Goal: Task Accomplishment & Management: Use online tool/utility

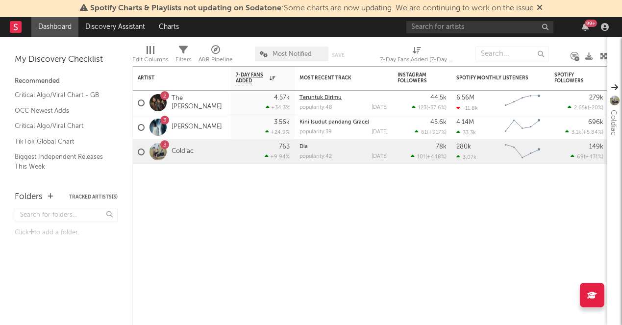
click at [322, 98] on link "Teruntuk Dirimu" at bounding box center [320, 97] width 42 height 5
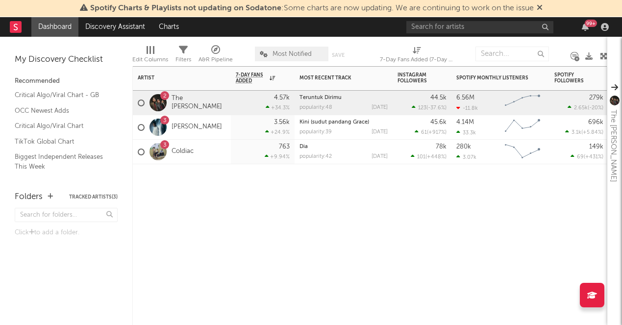
click at [219, 106] on div "2 The [PERSON_NAME]" at bounding box center [182, 103] width 98 height 24
click at [191, 102] on link "The [PERSON_NAME]" at bounding box center [198, 103] width 54 height 17
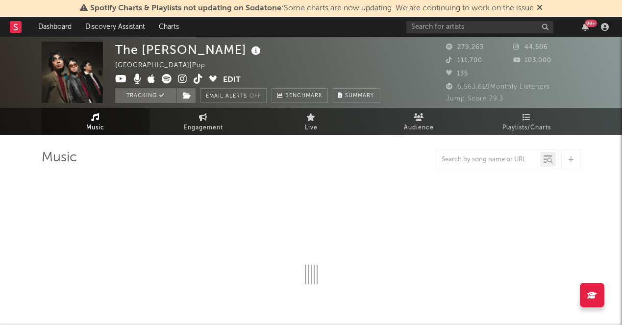
select select "6m"
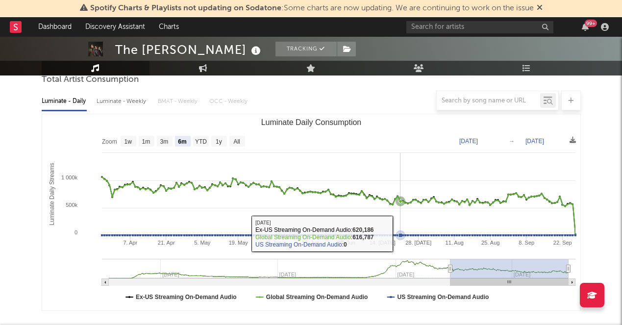
scroll to position [150, 0]
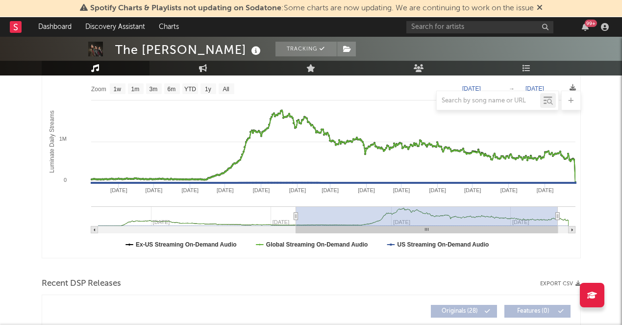
drag, startPoint x: 445, startPoint y: 215, endPoint x: 295, endPoint y: 218, distance: 149.9
click at [295, 218] on icon "Luminate Daily Consumption" at bounding box center [295, 216] width 4 height 7
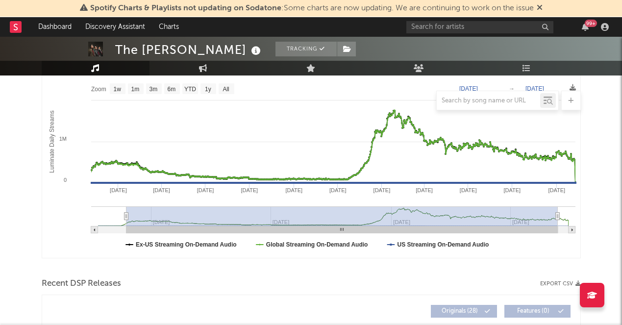
type input "[DATE]"
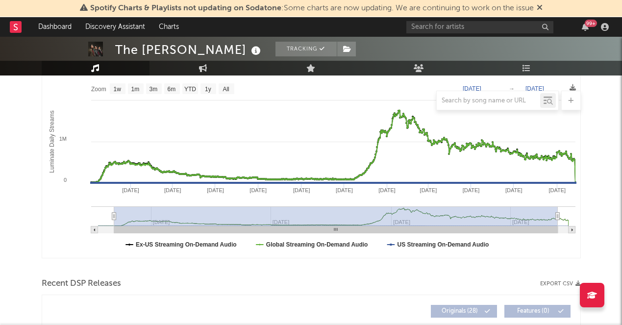
drag, startPoint x: 294, startPoint y: 216, endPoint x: 114, endPoint y: 213, distance: 180.8
click at [114, 213] on icon "Luminate Daily Consumption" at bounding box center [114, 216] width 4 height 7
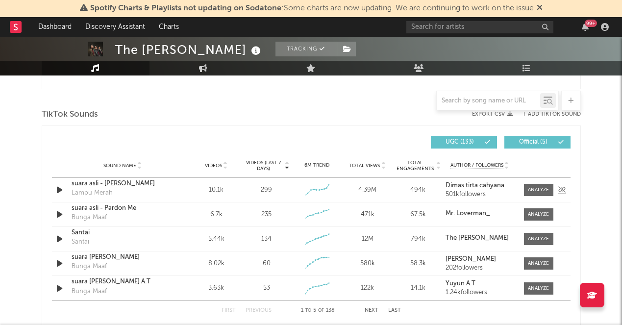
scroll to position [638, 0]
click at [488, 140] on icon at bounding box center [487, 143] width 6 height 6
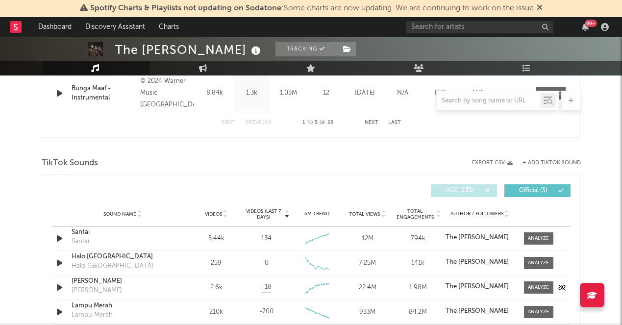
scroll to position [589, 0]
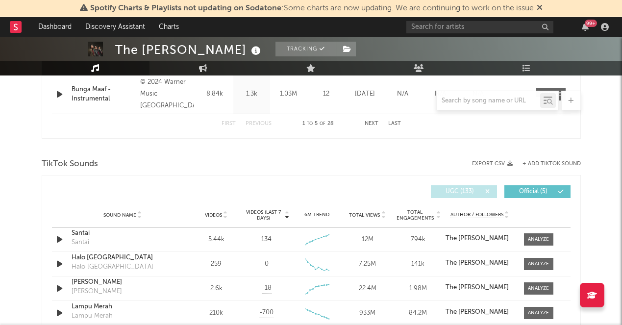
click at [542, 161] on button "+ Add TikTok Sound" at bounding box center [551, 163] width 58 height 5
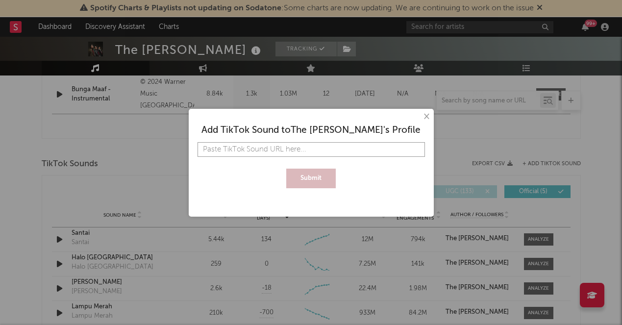
click at [325, 151] on input "text" at bounding box center [310, 149] width 227 height 15
paste input "[URL][DOMAIN_NAME]"
type input "[URL][DOMAIN_NAME]"
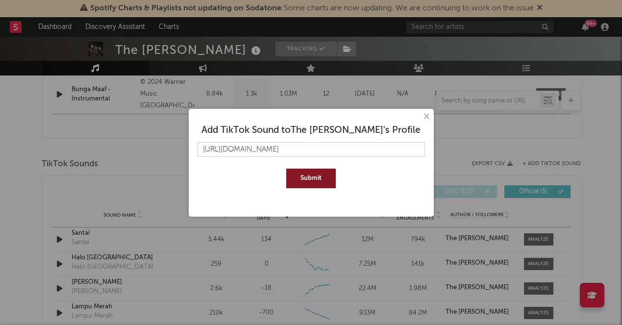
click at [318, 172] on button "Submit" at bounding box center [310, 178] width 49 height 20
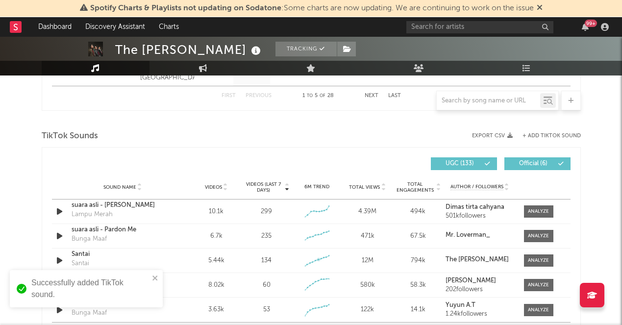
scroll to position [610, 0]
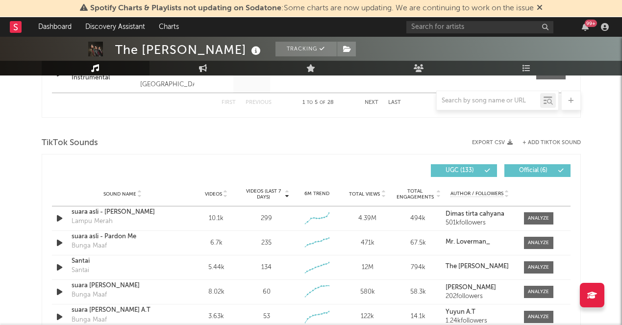
click at [469, 170] on span "UGC ( 133 )" at bounding box center [459, 171] width 45 height 6
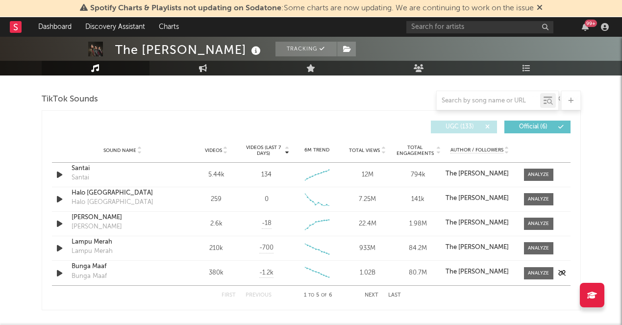
scroll to position [657, 0]
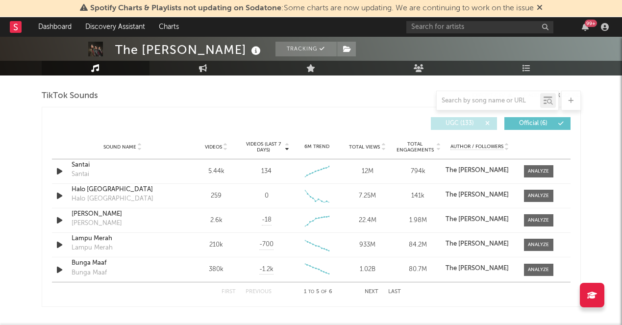
click at [372, 291] on button "Next" at bounding box center [371, 291] width 14 height 5
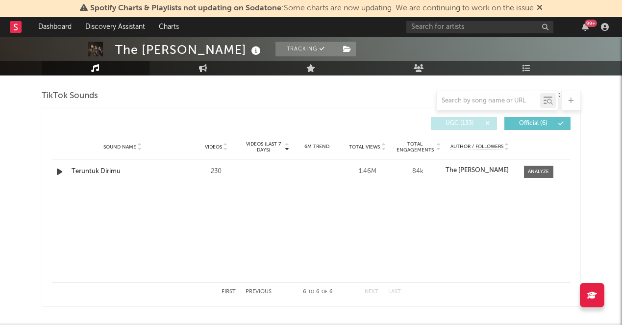
scroll to position [657, 0]
click at [538, 171] on div at bounding box center [537, 171] width 21 height 7
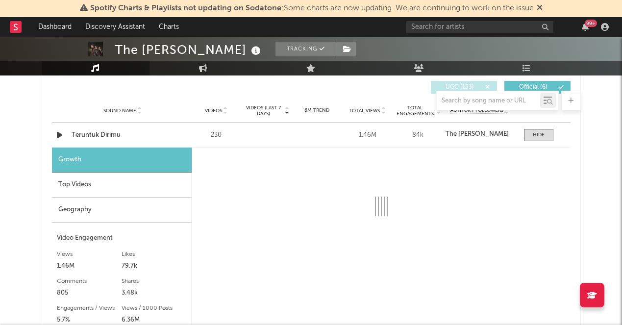
select select "1w"
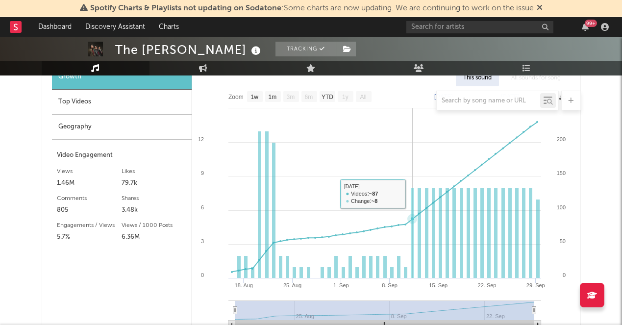
scroll to position [793, 0]
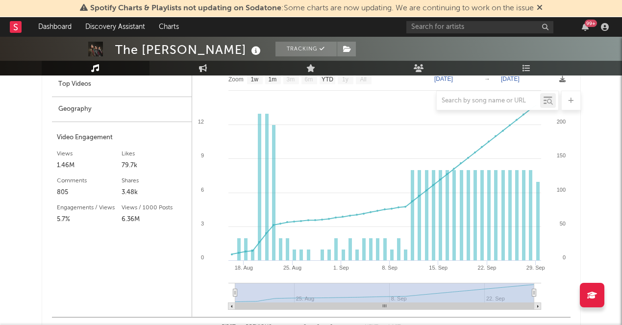
click at [230, 292] on icon "Created with Highcharts 10.3.3 [DATE]. [DATE]. [DATE]. Sep [DATE]. Sep [DATE]. …" at bounding box center [381, 193] width 378 height 248
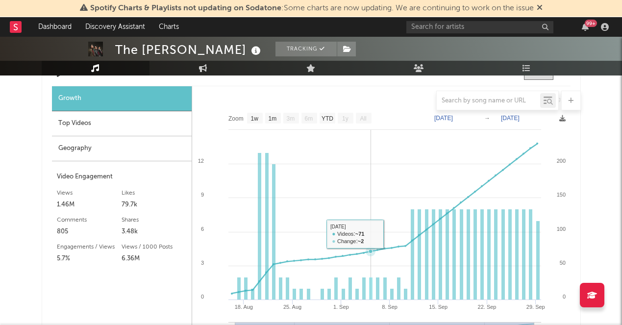
scroll to position [756, 0]
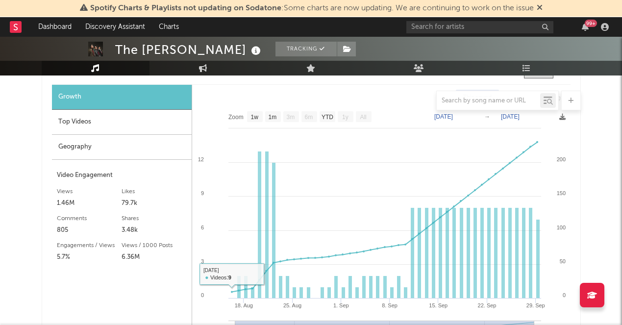
click at [130, 127] on div "Top Videos" at bounding box center [122, 122] width 140 height 25
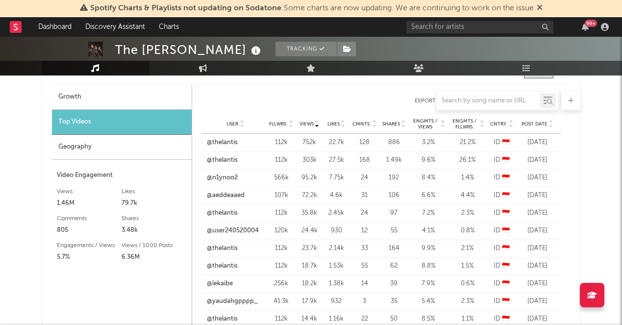
click at [540, 127] on div "Post Date" at bounding box center [537, 123] width 37 height 7
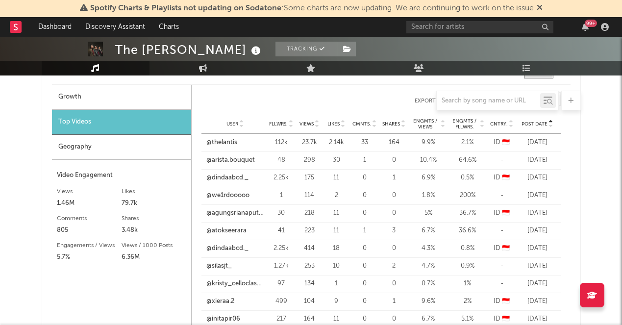
click at [540, 127] on div "Post Date" at bounding box center [537, 123] width 37 height 7
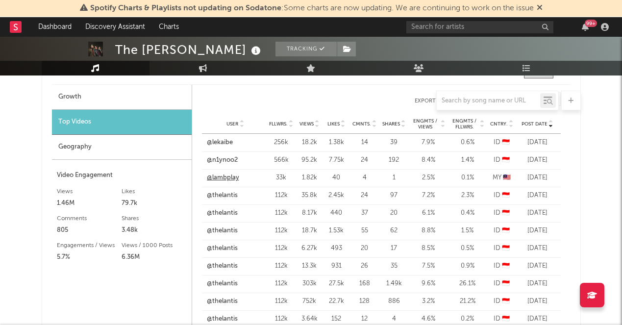
click at [233, 176] on link "@lambplay" at bounding box center [223, 178] width 32 height 10
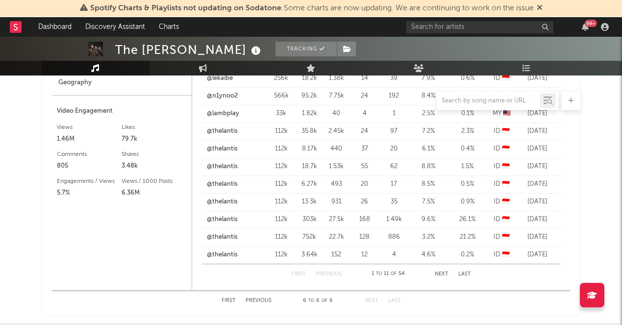
scroll to position [821, 0]
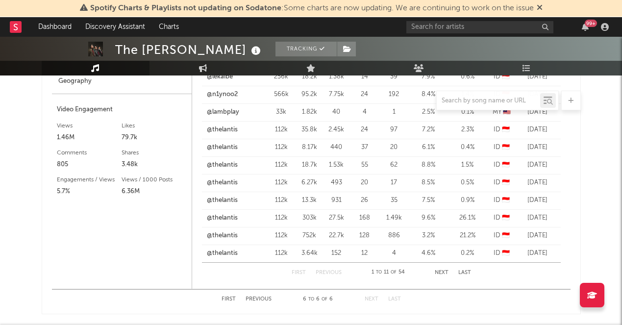
click at [442, 270] on button "Next" at bounding box center [441, 272] width 14 height 5
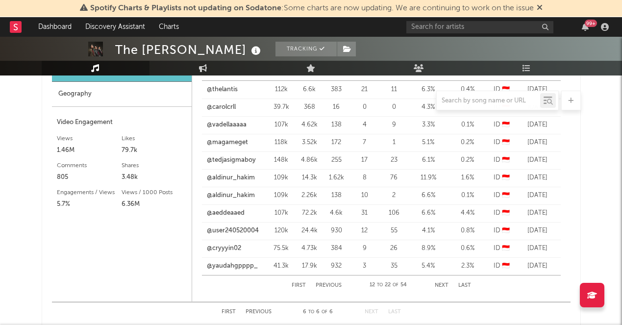
scroll to position [815, 0]
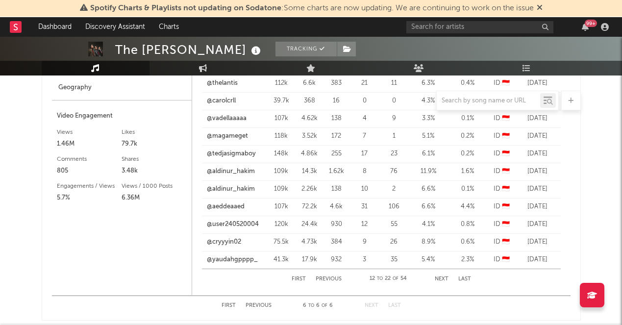
click at [439, 278] on button "Next" at bounding box center [441, 278] width 14 height 5
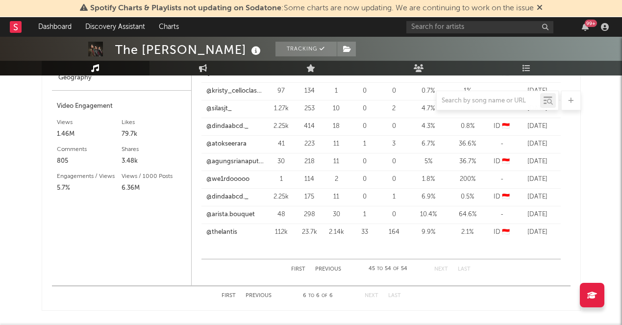
scroll to position [841, 0]
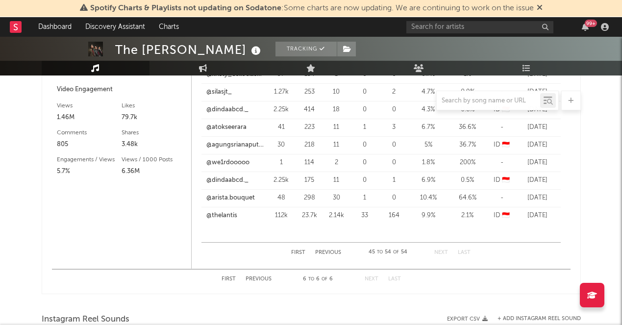
click at [329, 254] on button "Previous" at bounding box center [328, 252] width 26 height 5
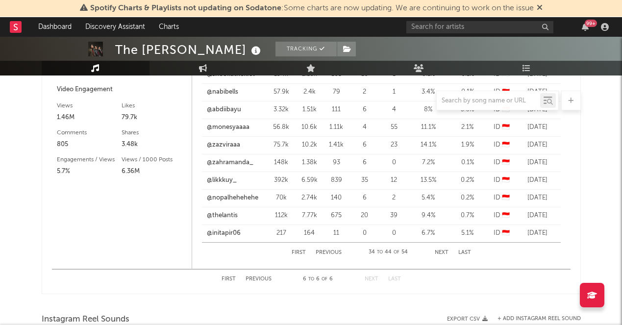
click at [329, 254] on button "Previous" at bounding box center [328, 252] width 26 height 5
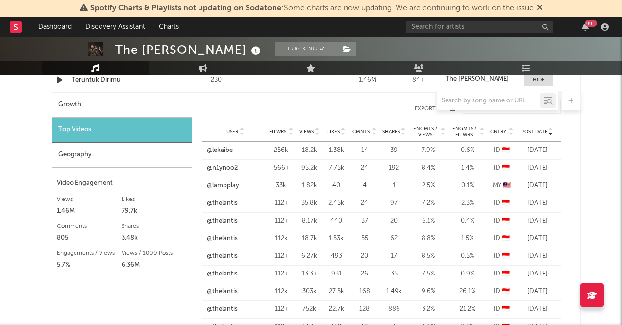
scroll to position [693, 0]
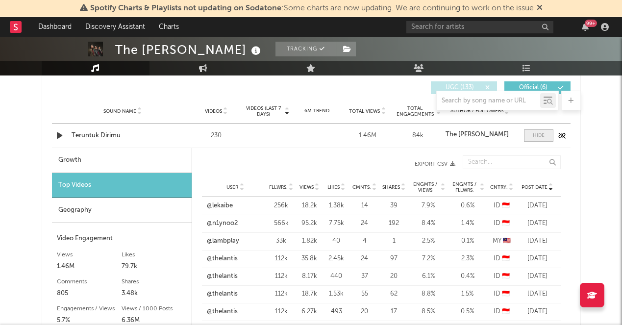
click at [544, 141] on span at bounding box center [538, 135] width 29 height 12
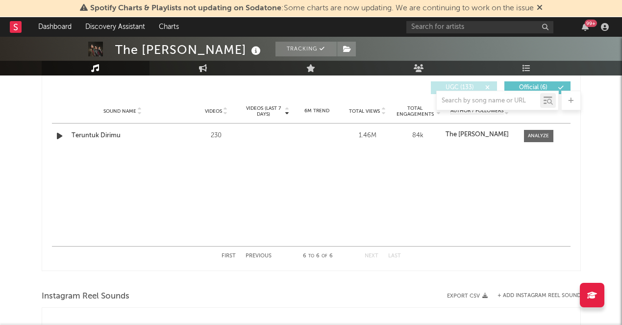
click at [231, 255] on button "First" at bounding box center [228, 255] width 14 height 5
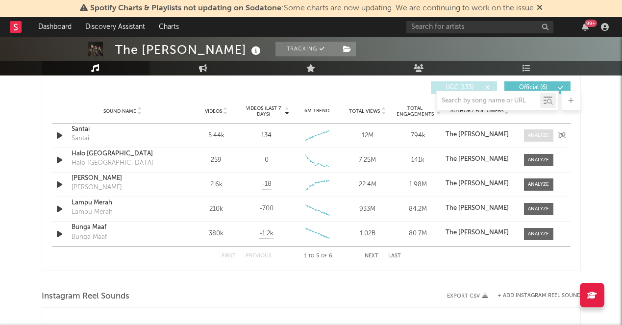
click at [543, 137] on div at bounding box center [537, 135] width 21 height 7
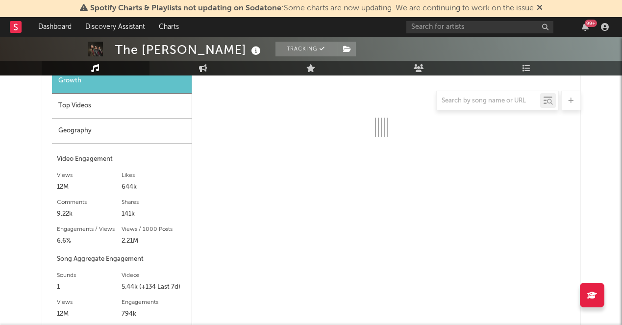
scroll to position [772, 0]
select select "6m"
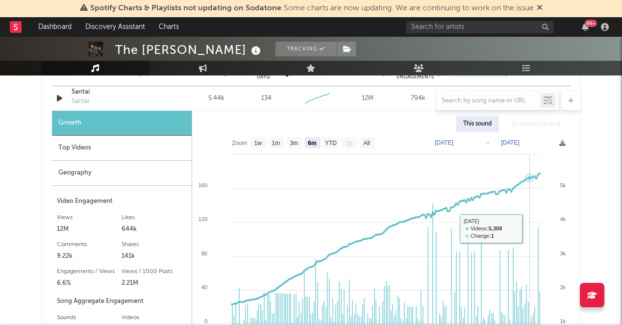
scroll to position [731, 0]
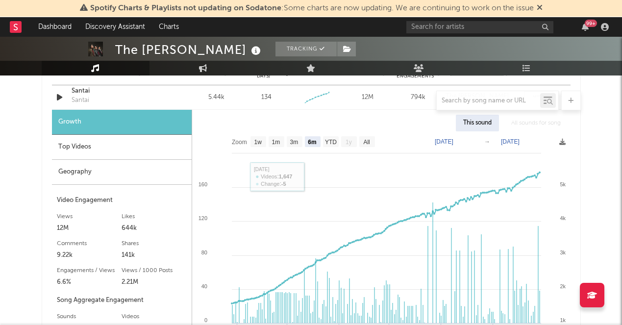
click at [116, 148] on div "Top Videos" at bounding box center [122, 147] width 140 height 25
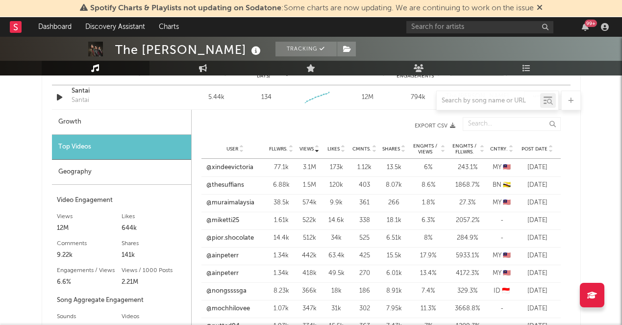
click at [550, 150] on icon at bounding box center [550, 151] width 5 height 4
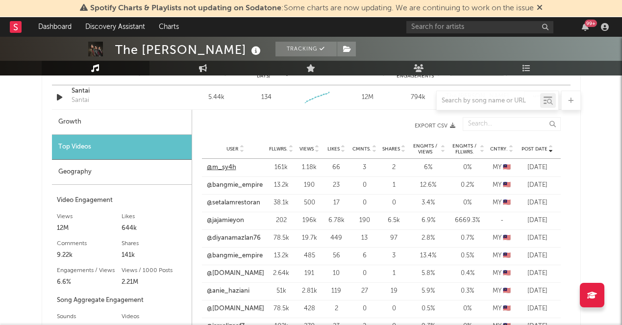
click at [213, 168] on link "@m_sy4h" at bounding box center [221, 168] width 29 height 10
click at [230, 218] on link "@jajamieyon" at bounding box center [225, 221] width 37 height 10
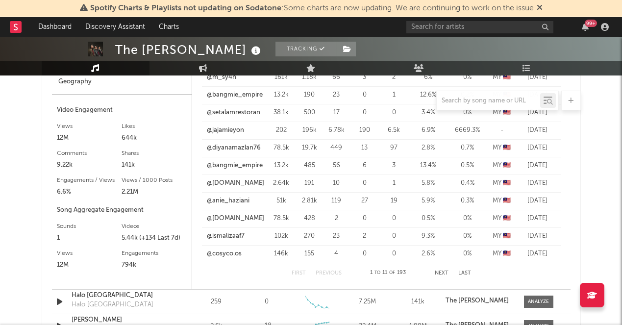
scroll to position [850, 0]
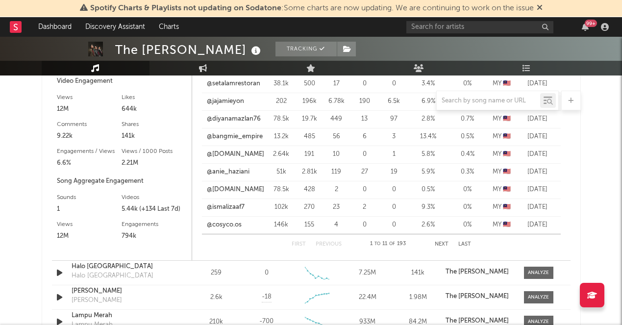
click at [446, 243] on button "Next" at bounding box center [441, 243] width 14 height 5
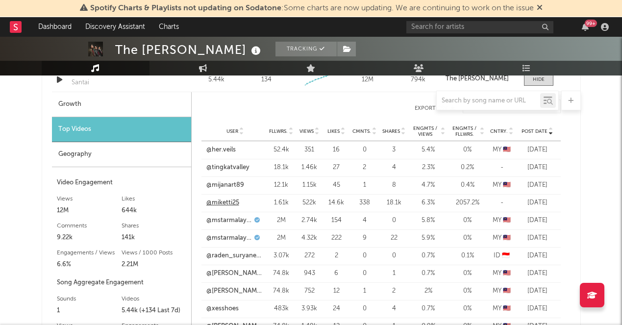
scroll to position [749, 0]
click at [229, 204] on link "@miketti25" at bounding box center [222, 202] width 33 height 10
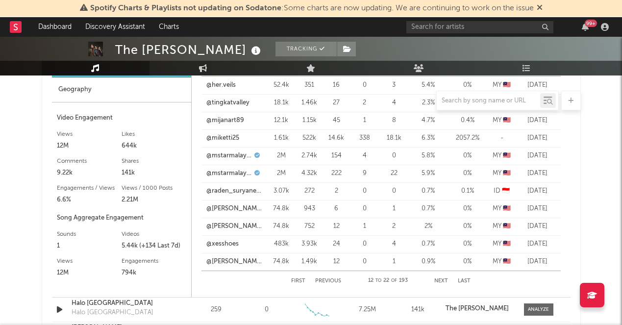
scroll to position [814, 0]
click at [297, 279] on button "First" at bounding box center [298, 280] width 14 height 5
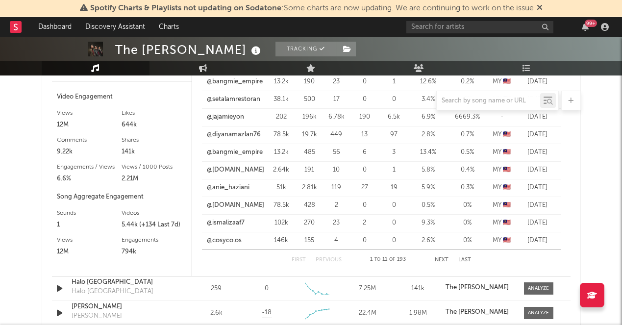
scroll to position [852, 0]
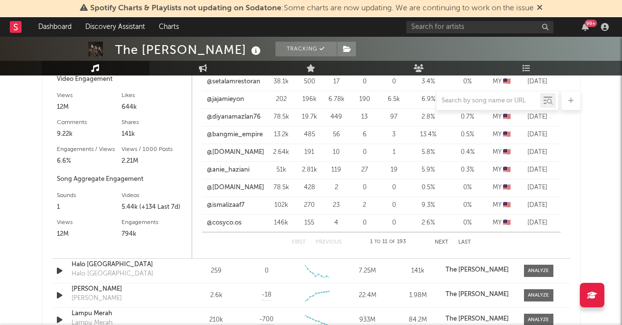
click at [443, 240] on button "Next" at bounding box center [441, 242] width 14 height 5
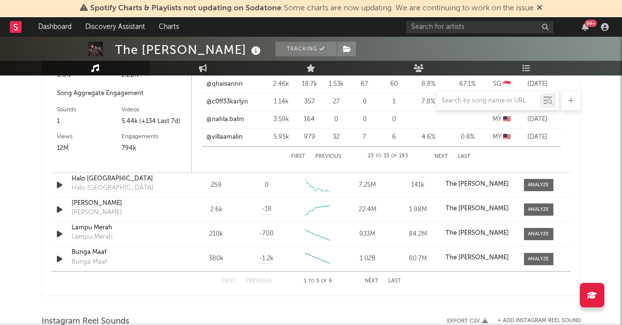
scroll to position [978, 0]
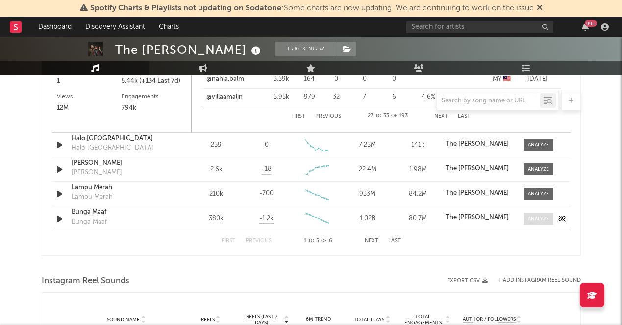
click at [536, 219] on div at bounding box center [537, 218] width 21 height 7
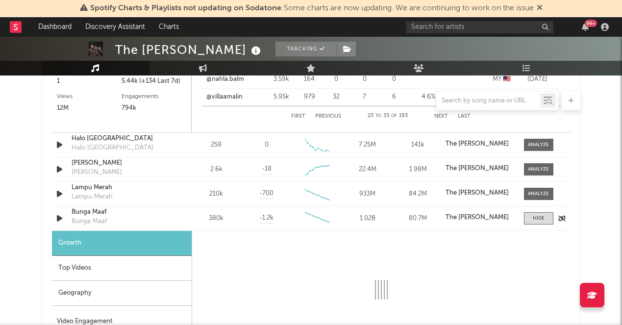
select select "6m"
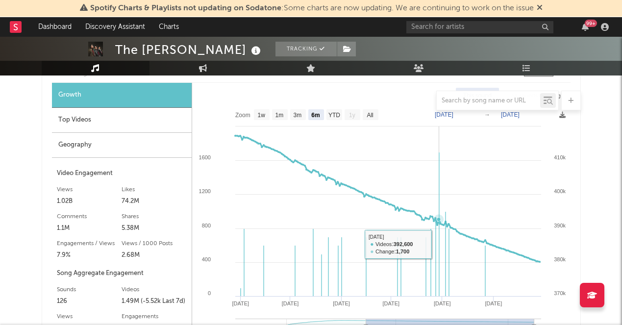
scroll to position [1120, 0]
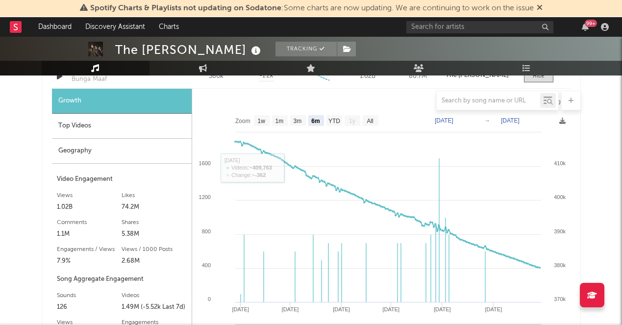
click at [131, 135] on div "Top Videos" at bounding box center [122, 126] width 140 height 25
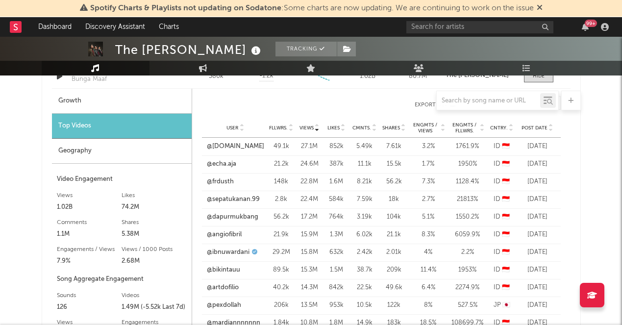
click at [539, 126] on span "Post Date" at bounding box center [534, 128] width 26 height 6
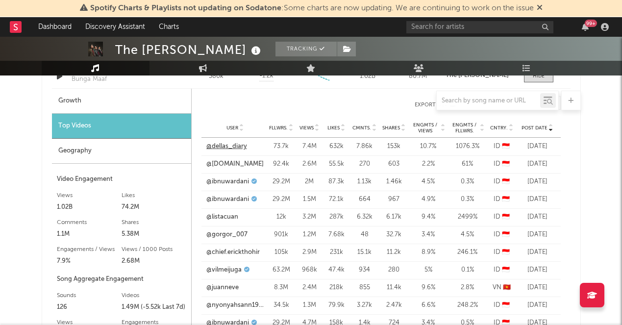
click at [240, 148] on link "@dellas_diary" at bounding box center [226, 147] width 41 height 10
click at [317, 130] on icon at bounding box center [316, 130] width 5 height 4
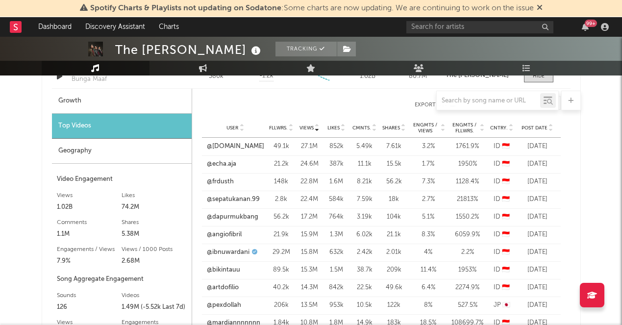
click at [317, 130] on icon at bounding box center [316, 130] width 5 height 4
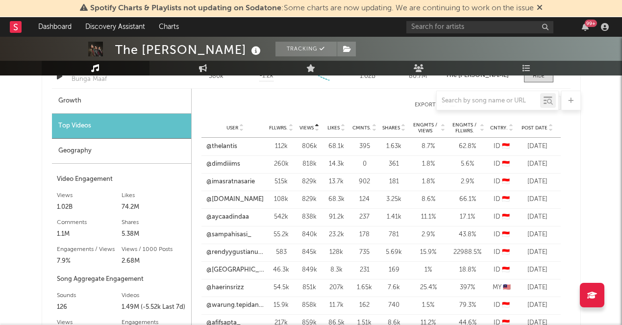
click at [547, 130] on span "Post Date" at bounding box center [534, 128] width 26 height 6
click at [230, 163] on link "@[DOMAIN_NAME]" at bounding box center [234, 164] width 57 height 10
